Goal: Find contact information: Find contact information

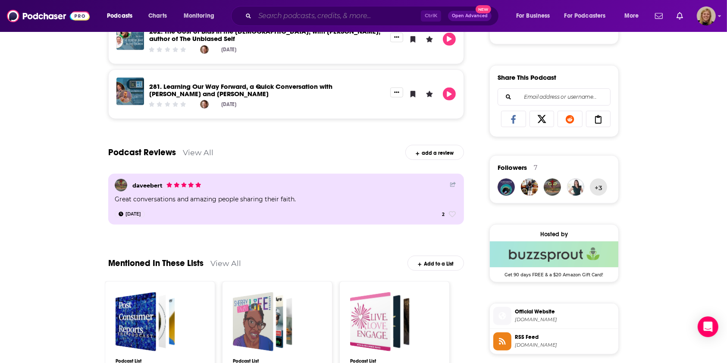
drag, startPoint x: 0, startPoint y: 0, endPoint x: 275, endPoint y: 12, distance: 275.7
click at [275, 12] on input "Search podcasts, credits, & more..." at bounding box center [338, 16] width 166 height 14
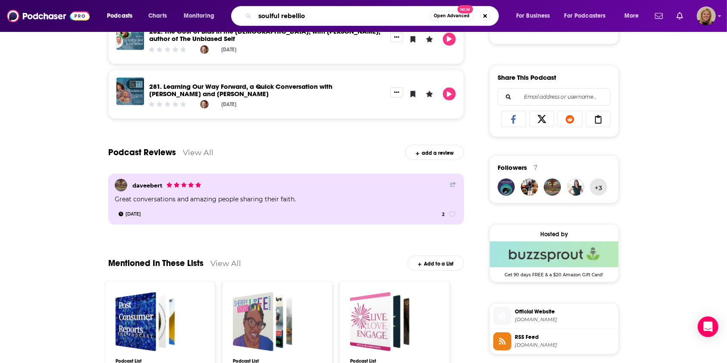
type input "soulful rebellion"
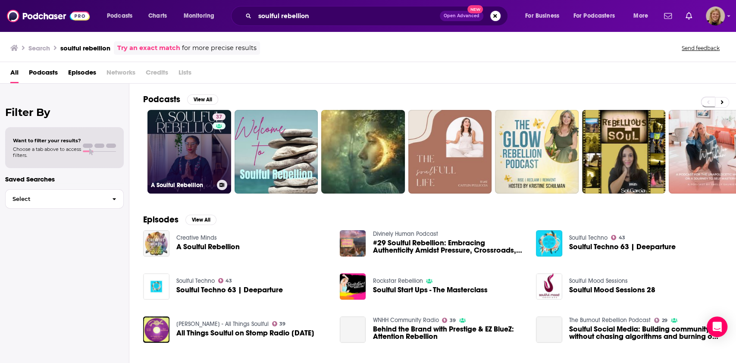
click at [183, 138] on link "37 A Soulful Rebellion" at bounding box center [189, 152] width 84 height 84
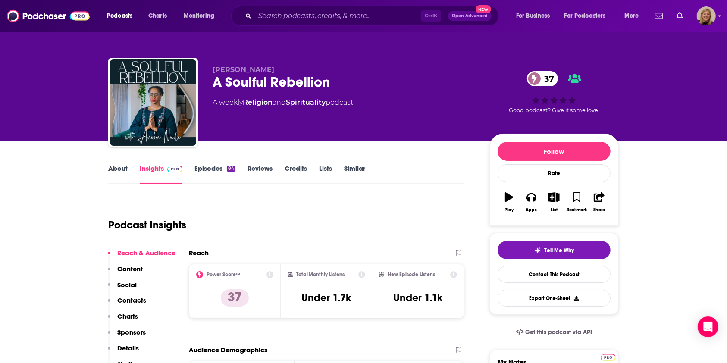
click at [110, 172] on link "About" at bounding box center [117, 174] width 19 height 20
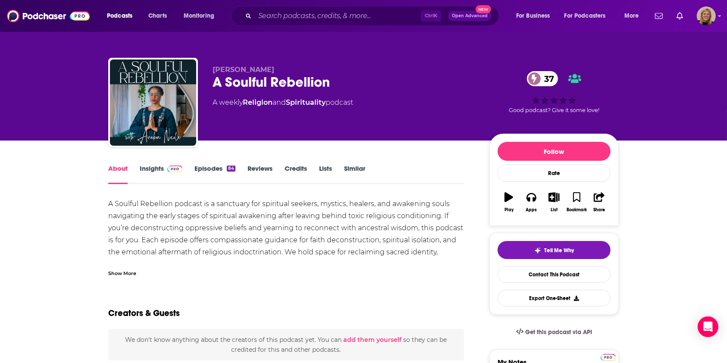
click at [128, 269] on div "Show More" at bounding box center [122, 273] width 28 height 8
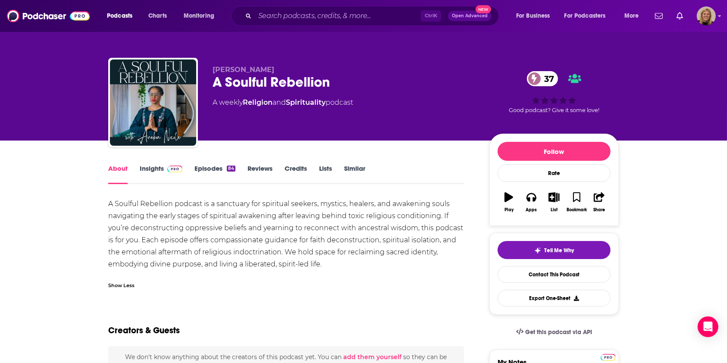
click at [152, 166] on link "Insights" at bounding box center [161, 174] width 43 height 20
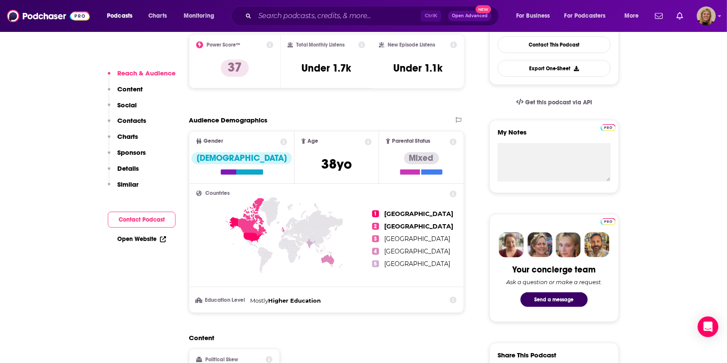
click at [155, 218] on button "Contact Podcast" at bounding box center [142, 220] width 68 height 16
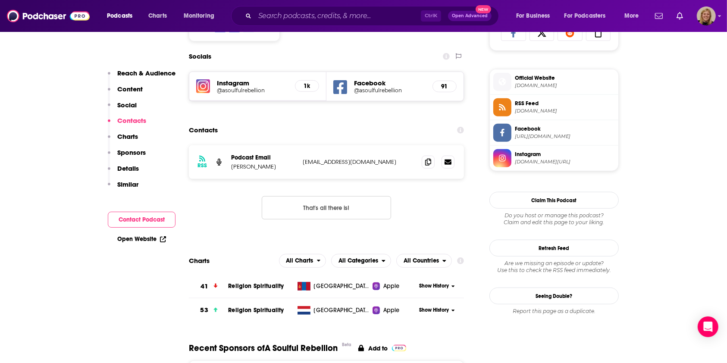
scroll to position [595, 0]
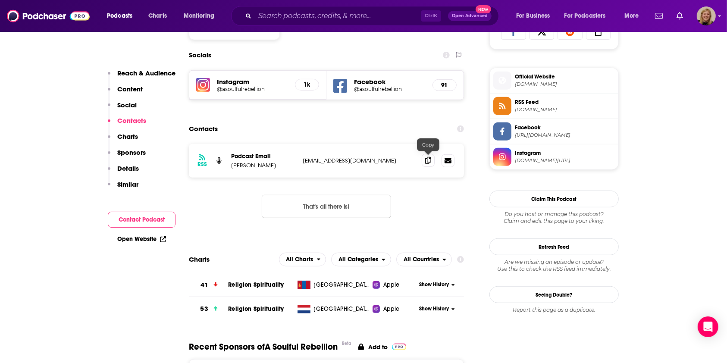
click at [426, 162] on icon at bounding box center [428, 160] width 6 height 7
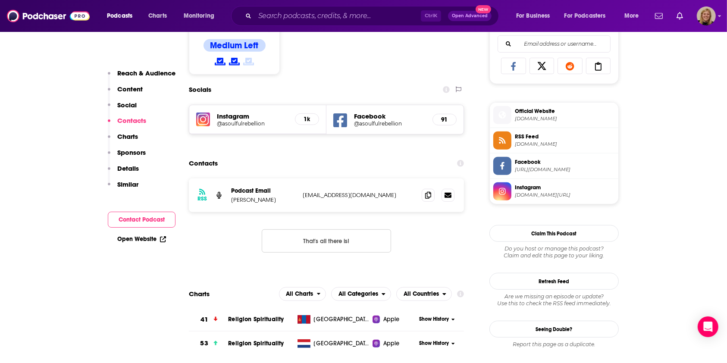
scroll to position [538, 0]
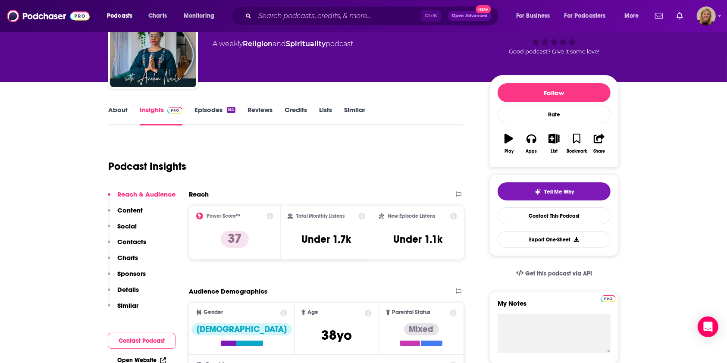
scroll to position [0, 0]
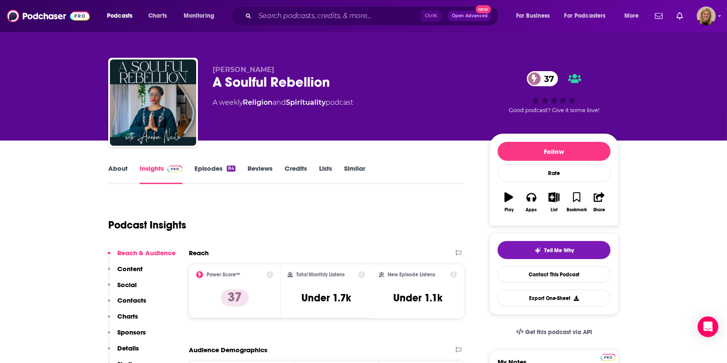
click at [115, 168] on link "About" at bounding box center [117, 174] width 19 height 20
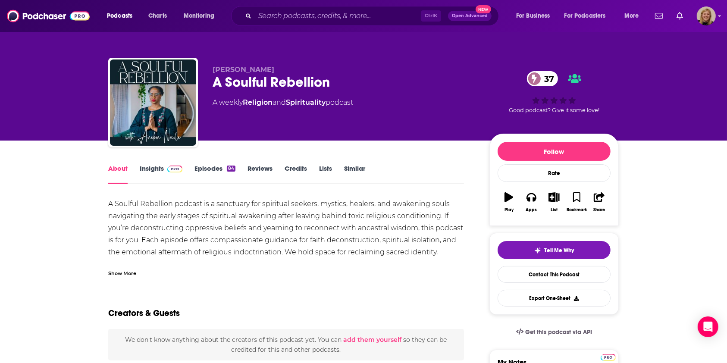
click at [150, 165] on link "Insights" at bounding box center [161, 174] width 43 height 20
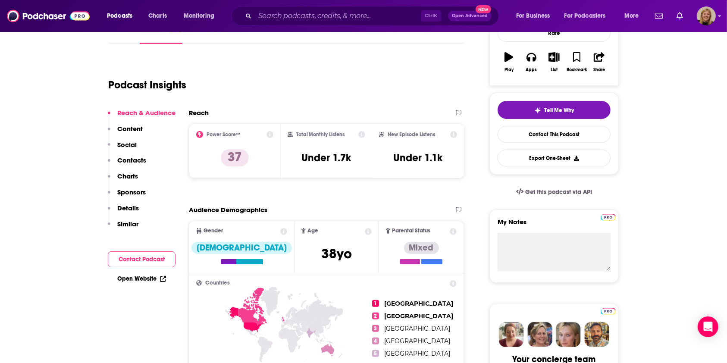
scroll to position [115, 0]
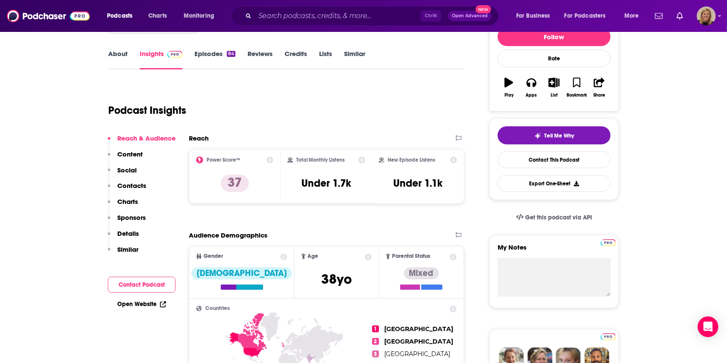
click at [203, 50] on link "Episodes 84" at bounding box center [214, 60] width 41 height 20
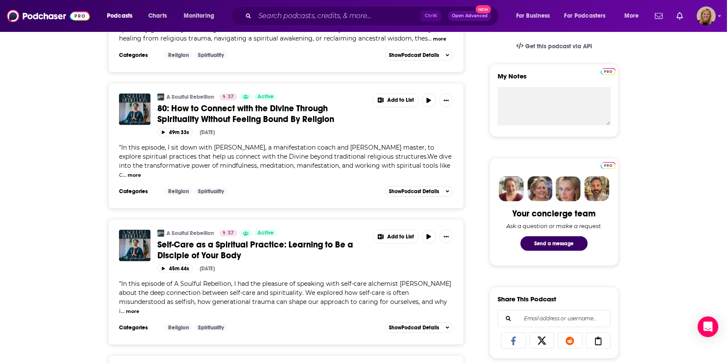
scroll to position [402, 0]
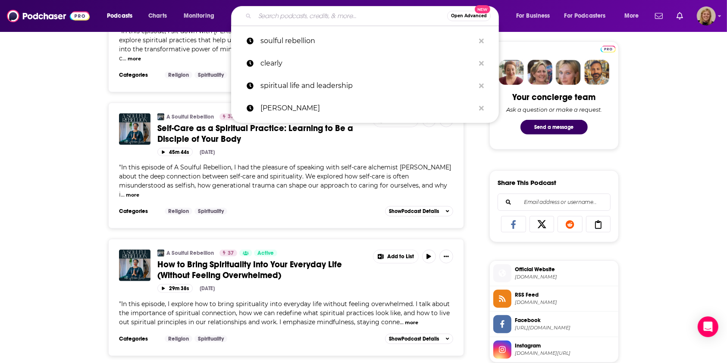
click at [308, 21] on input "Search podcasts, credits, & more..." at bounding box center [351, 16] width 192 height 14
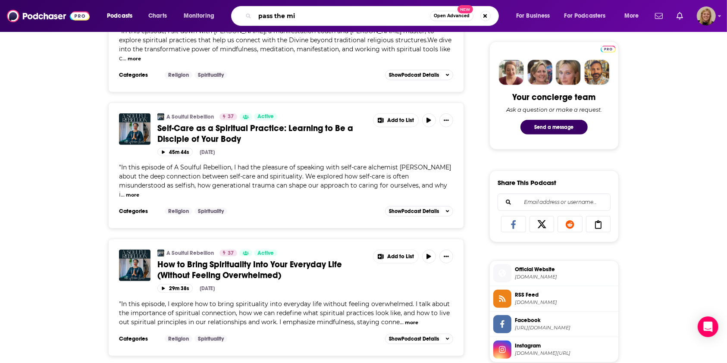
type input "pass the mic"
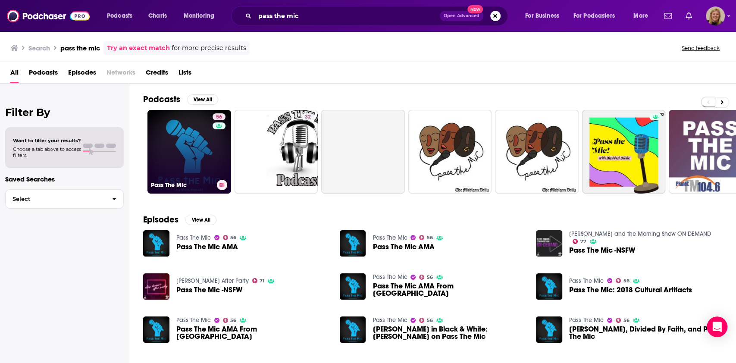
click at [184, 136] on link "56 Pass The Mic" at bounding box center [189, 152] width 84 height 84
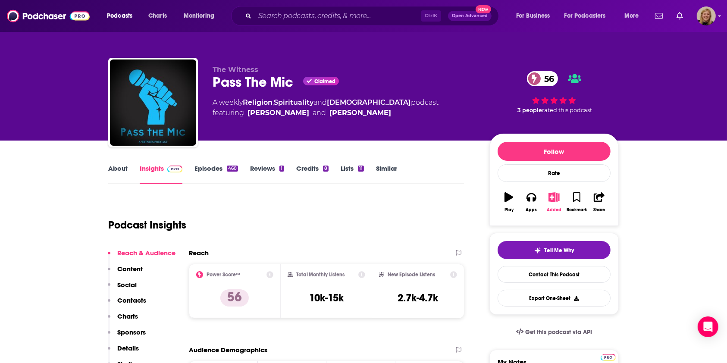
click at [552, 200] on icon "button" at bounding box center [554, 196] width 11 height 9
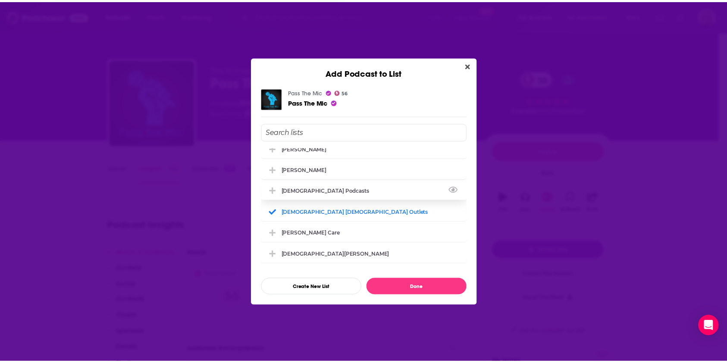
scroll to position [230, 0]
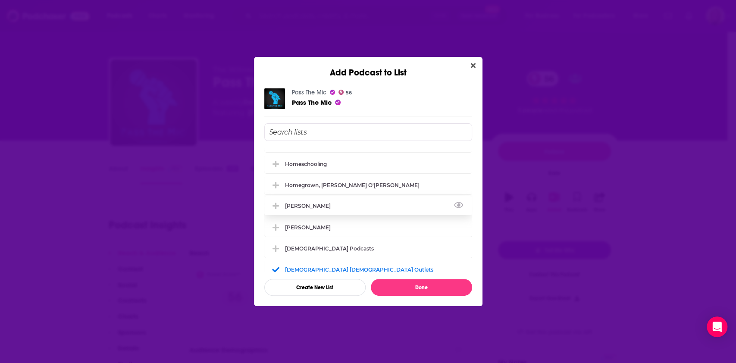
click at [326, 203] on div "[PERSON_NAME]" at bounding box center [310, 206] width 51 height 6
click at [378, 222] on div "[PERSON_NAME]" at bounding box center [368, 226] width 208 height 19
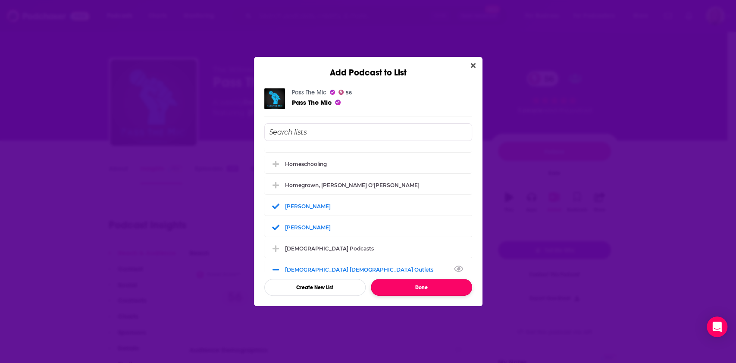
click at [401, 286] on button "Done" at bounding box center [421, 287] width 101 height 17
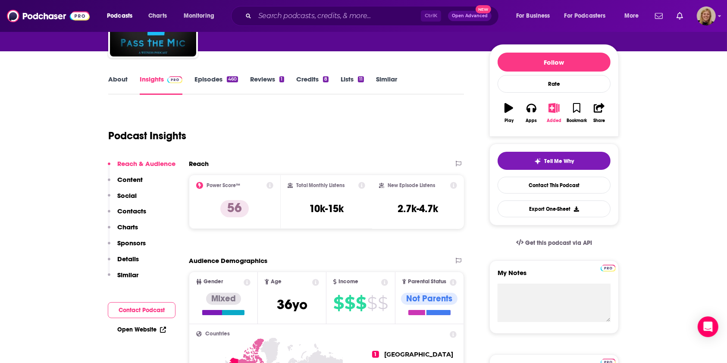
scroll to position [115, 0]
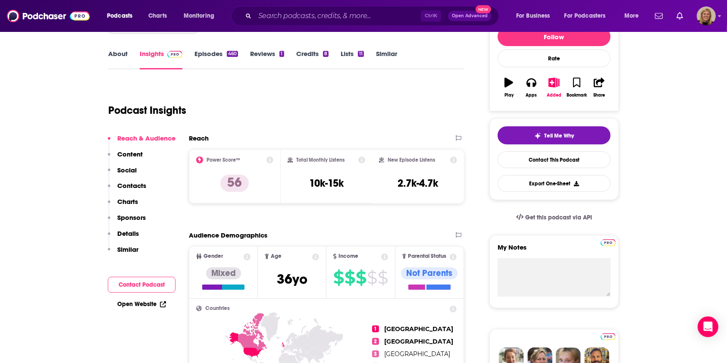
click at [147, 283] on button "Contact Podcast" at bounding box center [142, 285] width 68 height 16
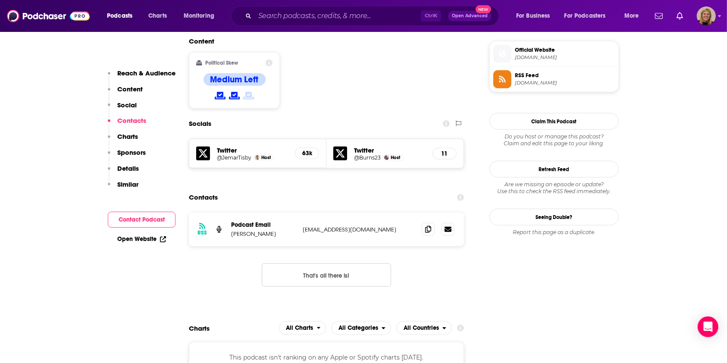
scroll to position [701, 0]
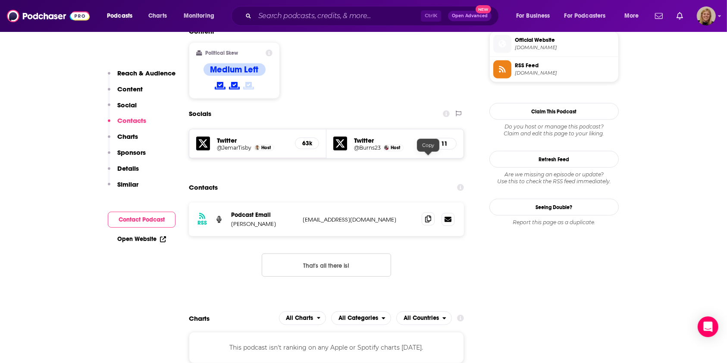
click at [429, 216] on icon at bounding box center [428, 219] width 6 height 7
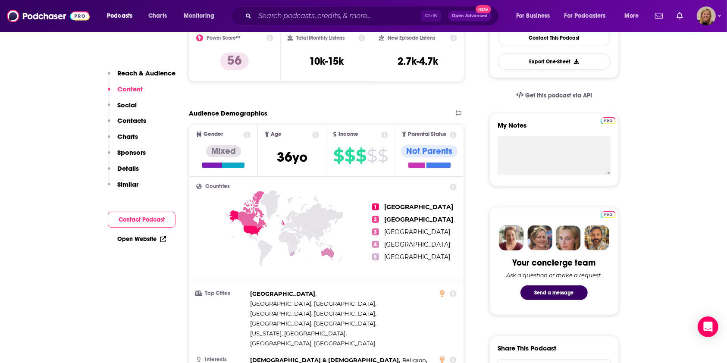
scroll to position [0, 0]
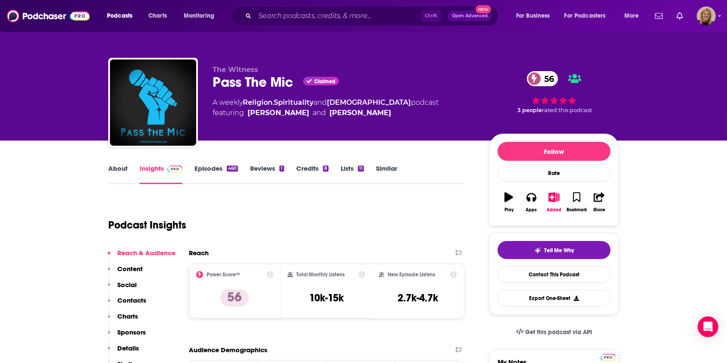
click at [117, 169] on link "About" at bounding box center [117, 174] width 19 height 20
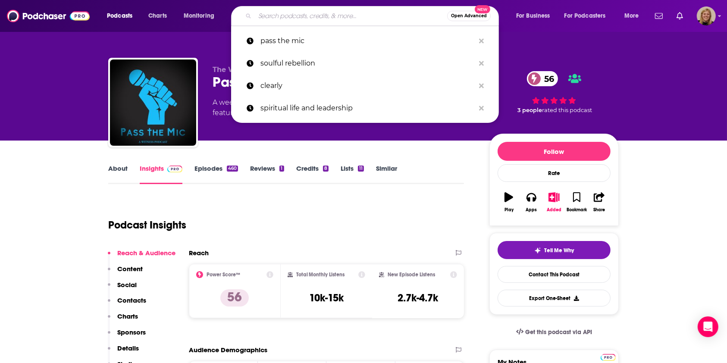
click at [317, 17] on input "Search podcasts, credits, & more..." at bounding box center [351, 16] width 192 height 14
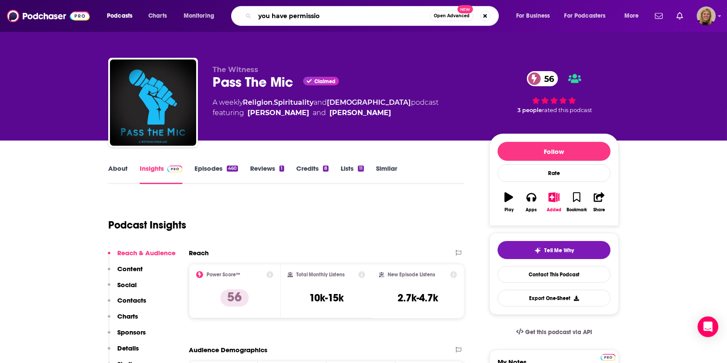
type input "you have permission"
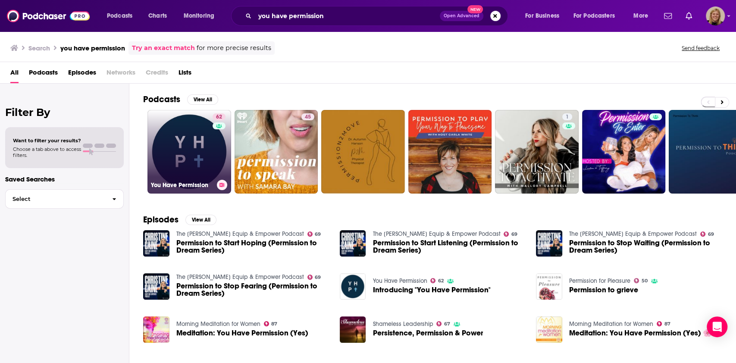
click at [188, 146] on link "62 You Have Permission" at bounding box center [189, 152] width 84 height 84
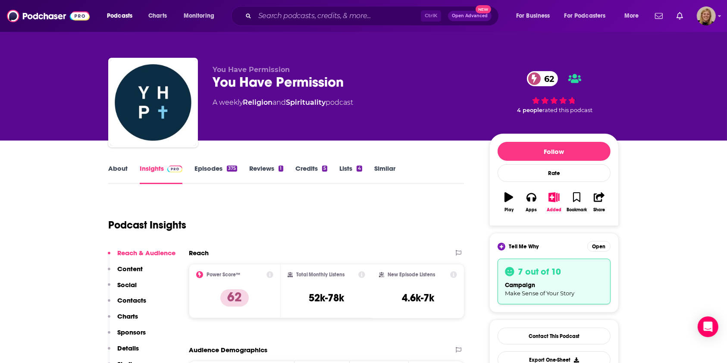
click at [117, 164] on link "About" at bounding box center [117, 174] width 19 height 20
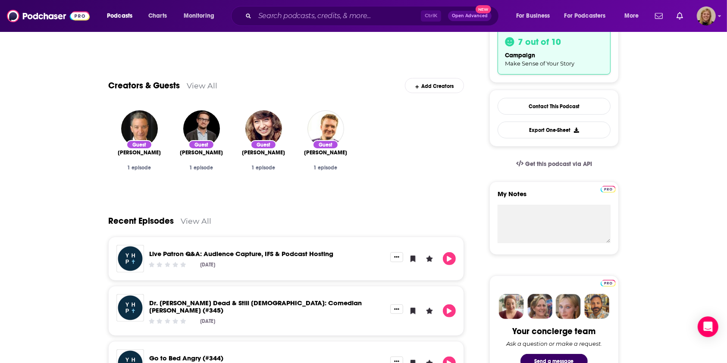
scroll to position [287, 0]
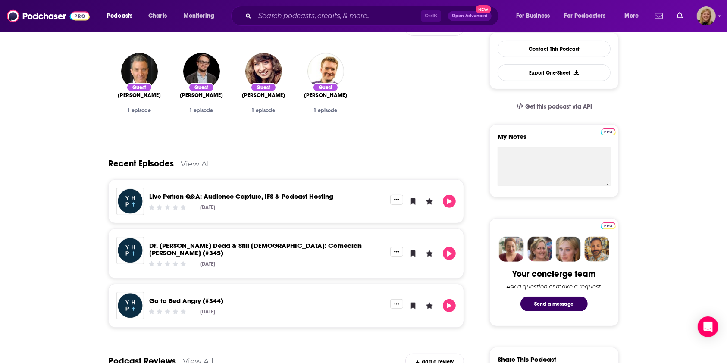
click at [200, 161] on link "View All" at bounding box center [196, 163] width 31 height 9
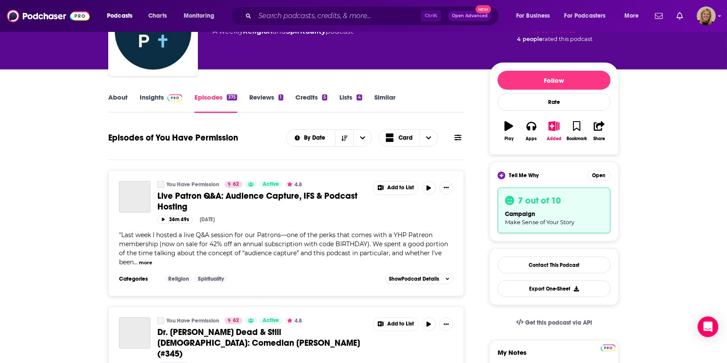
scroll to position [172, 0]
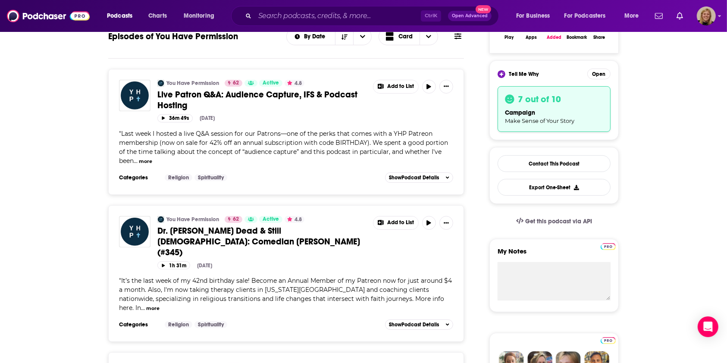
click at [160, 305] on button "more" at bounding box center [152, 308] width 13 height 7
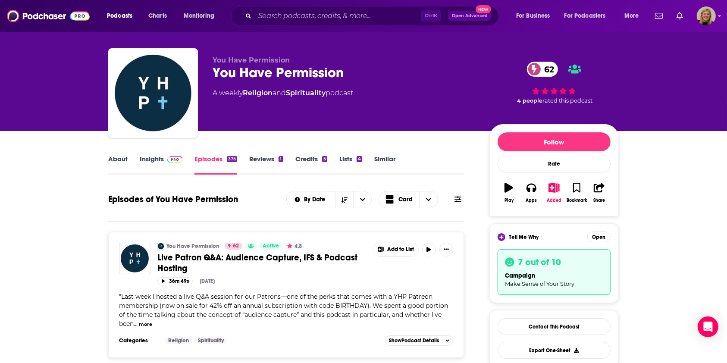
scroll to position [0, 0]
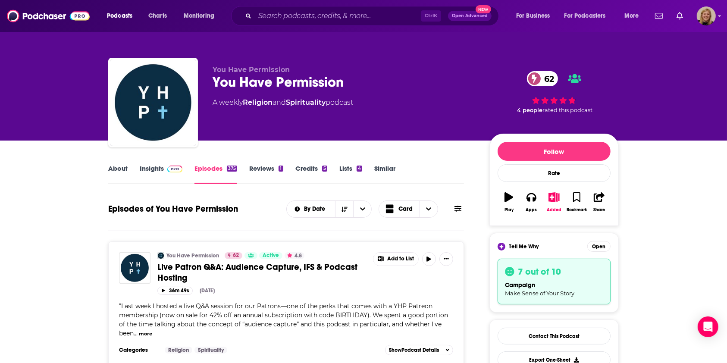
click at [125, 169] on link "About" at bounding box center [117, 174] width 19 height 20
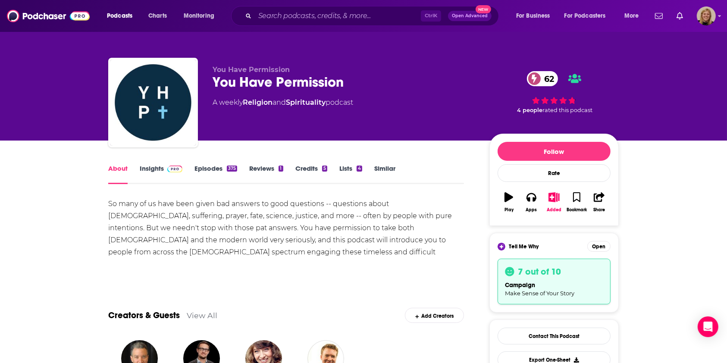
click at [160, 166] on link "Insights" at bounding box center [161, 174] width 43 height 20
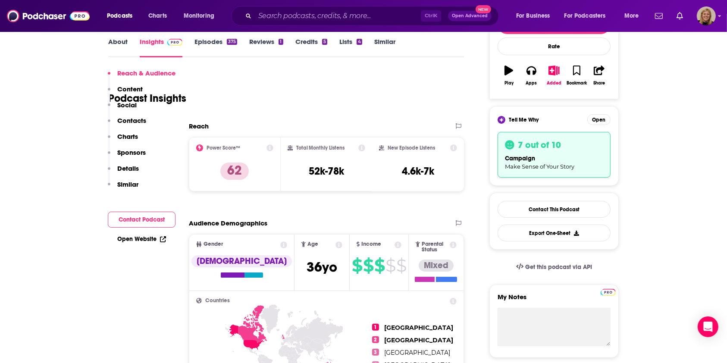
scroll to position [172, 0]
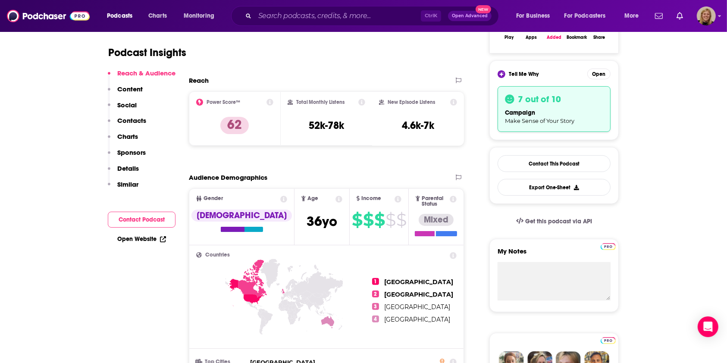
click at [147, 223] on button "Contact Podcast" at bounding box center [142, 220] width 68 height 16
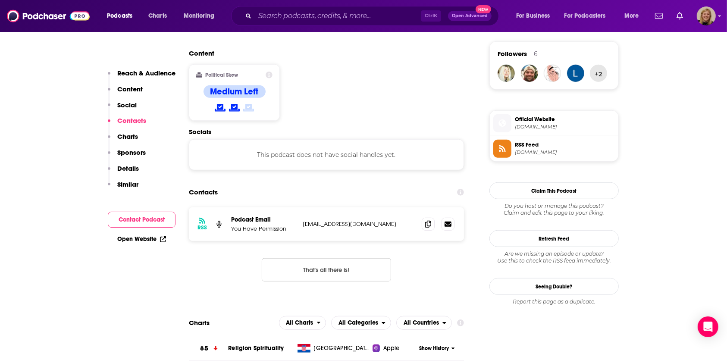
scroll to position [683, 0]
click at [431, 217] on span at bounding box center [428, 223] width 13 height 13
